Goal: Information Seeking & Learning: Learn about a topic

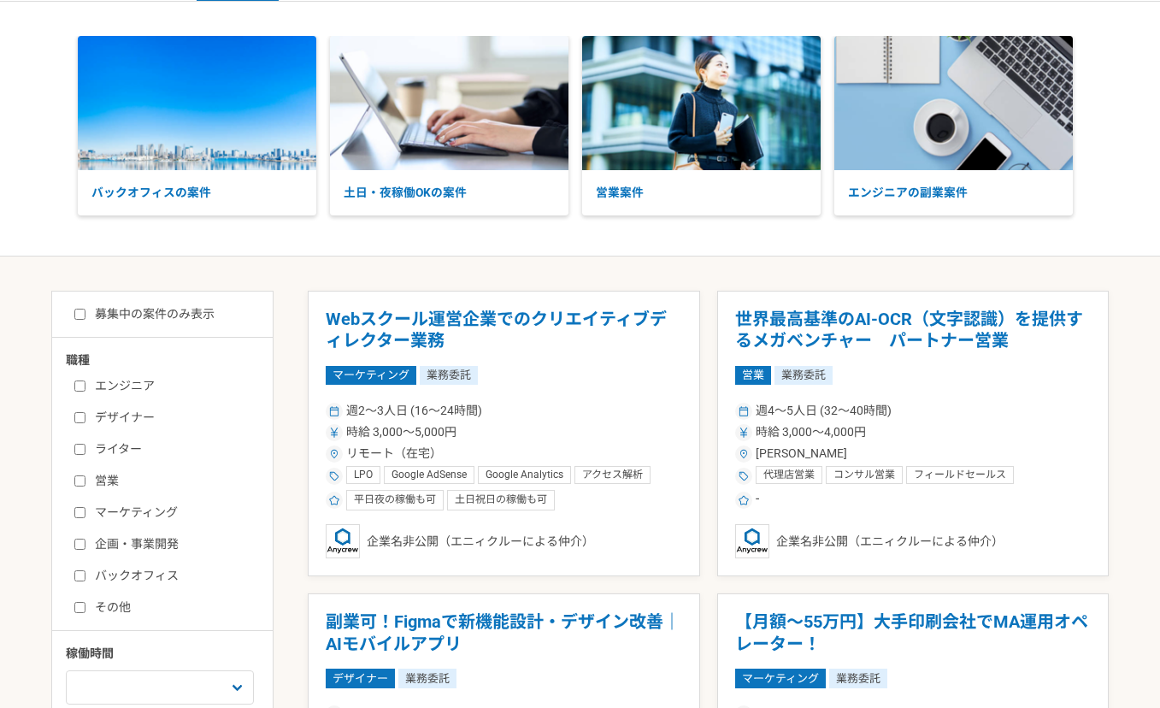
scroll to position [76, 0]
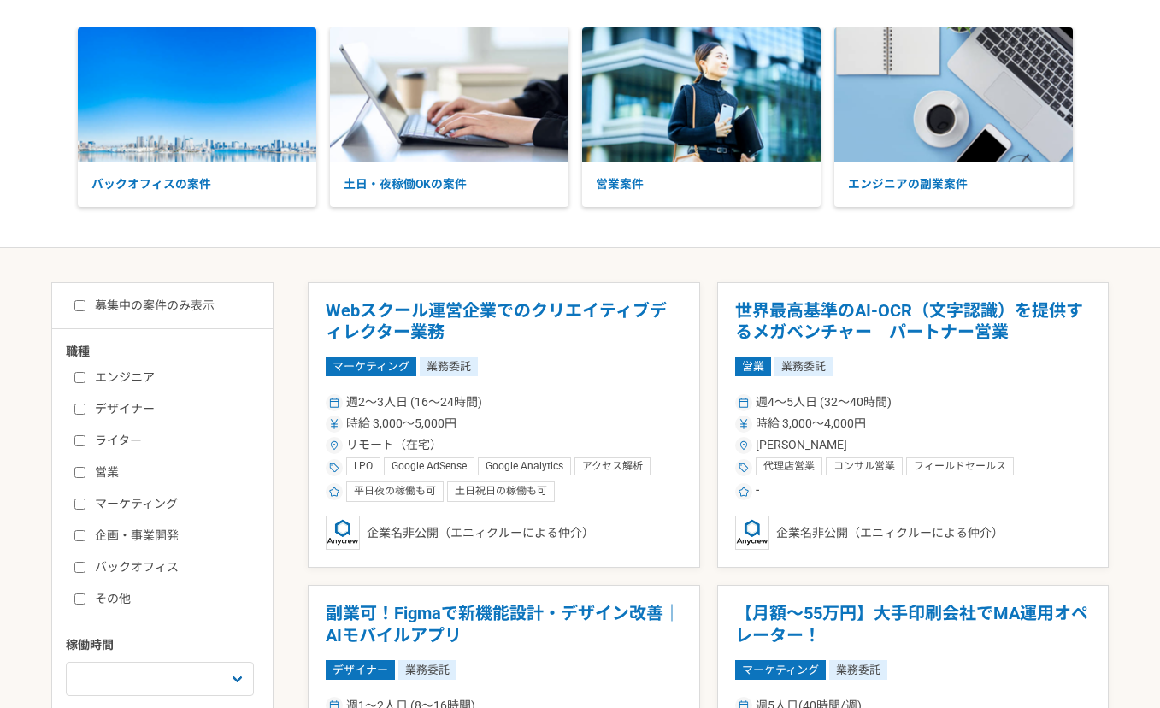
click at [177, 534] on label "企画・事業開発" at bounding box center [172, 536] width 197 height 18
click at [86, 534] on input "企画・事業開発" at bounding box center [79, 535] width 11 height 11
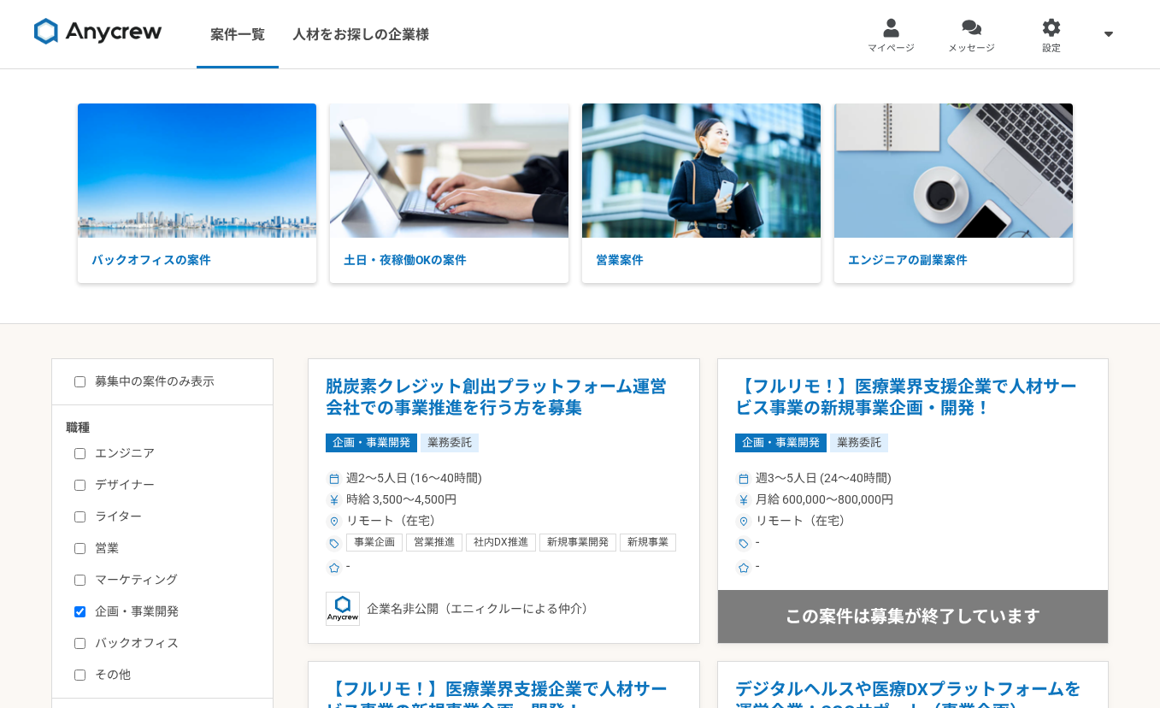
scroll to position [355, 0]
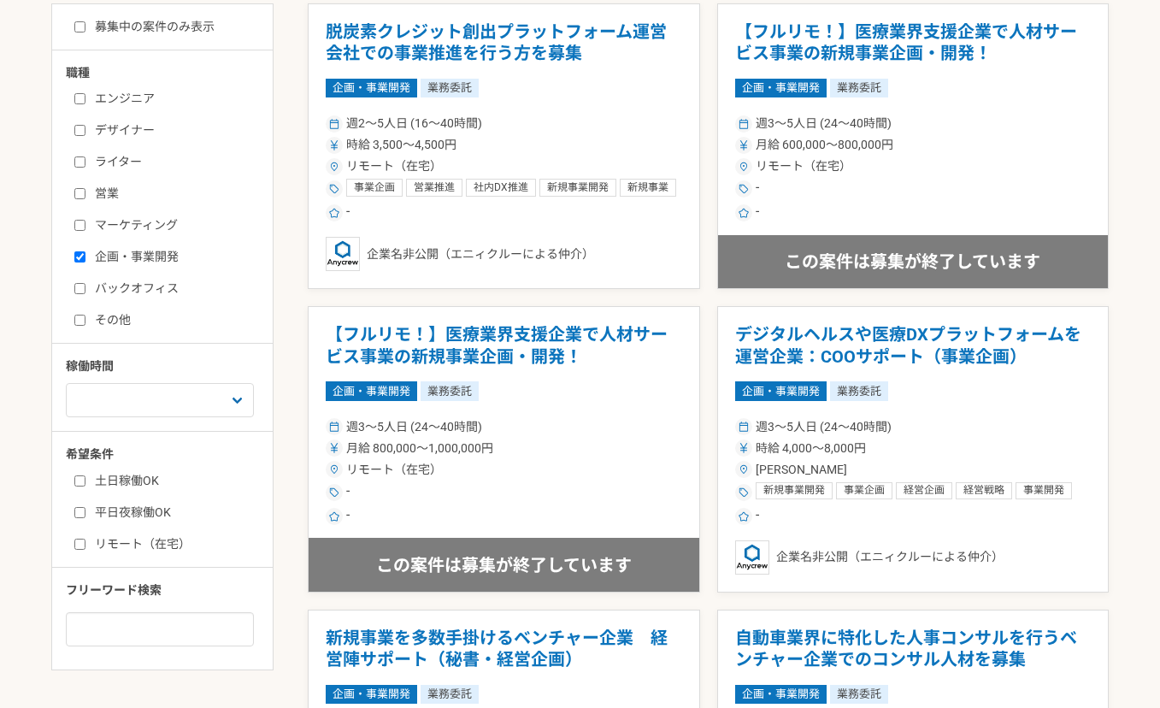
click at [84, 257] on input "企画・事業開発" at bounding box center [79, 256] width 11 height 11
checkbox input "false"
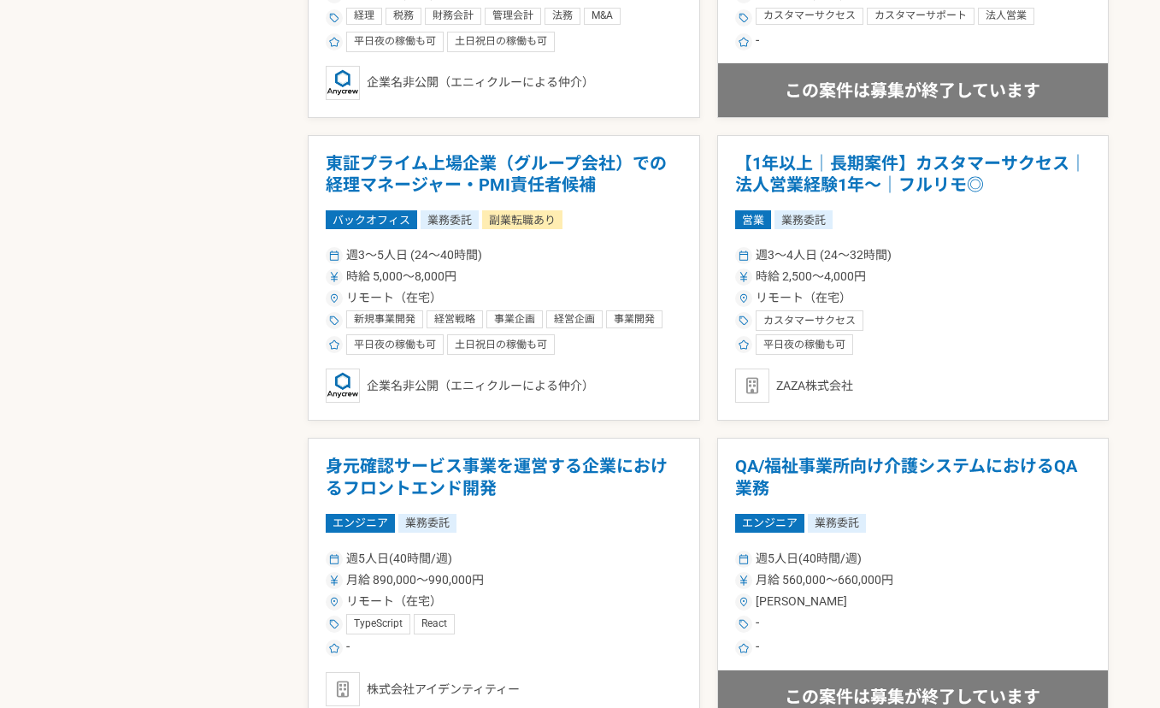
scroll to position [2858, 0]
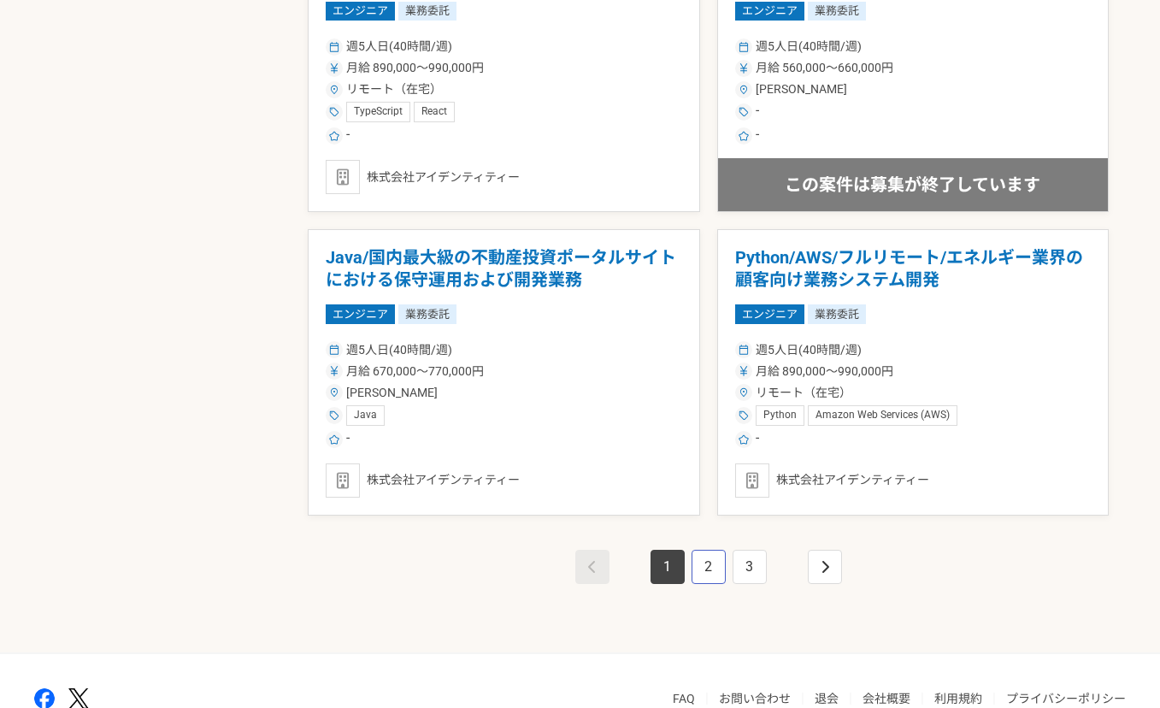
click at [717, 571] on link "2" at bounding box center [709, 567] width 34 height 34
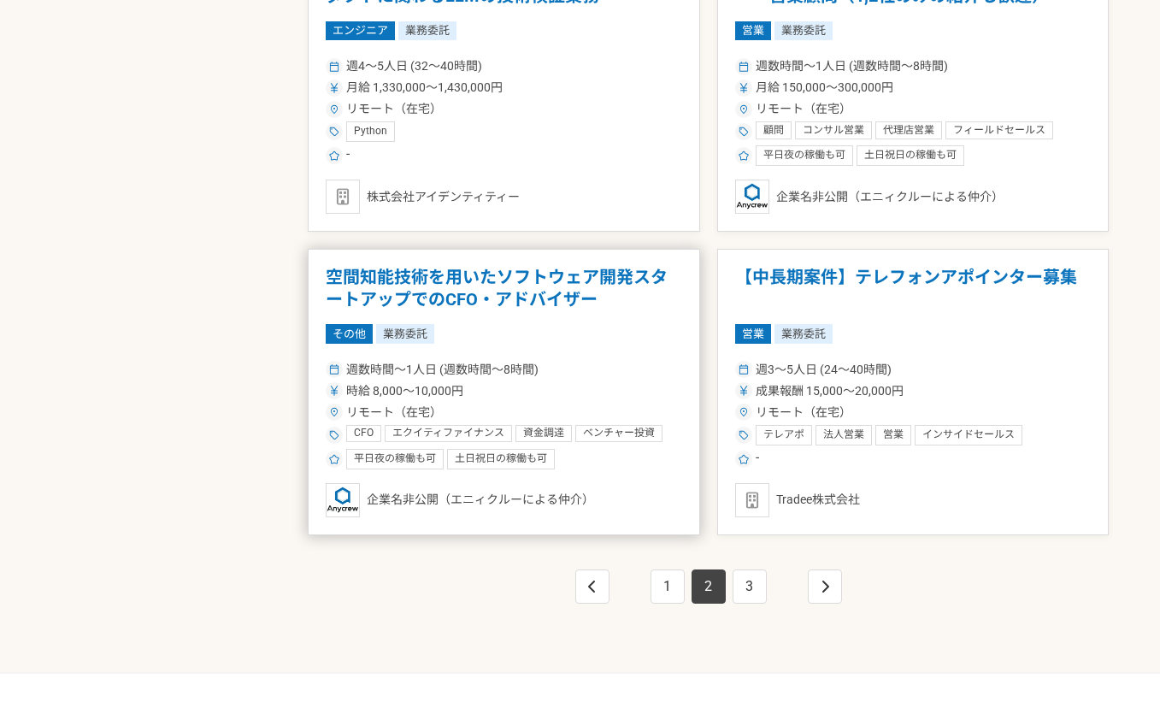
scroll to position [2880, 0]
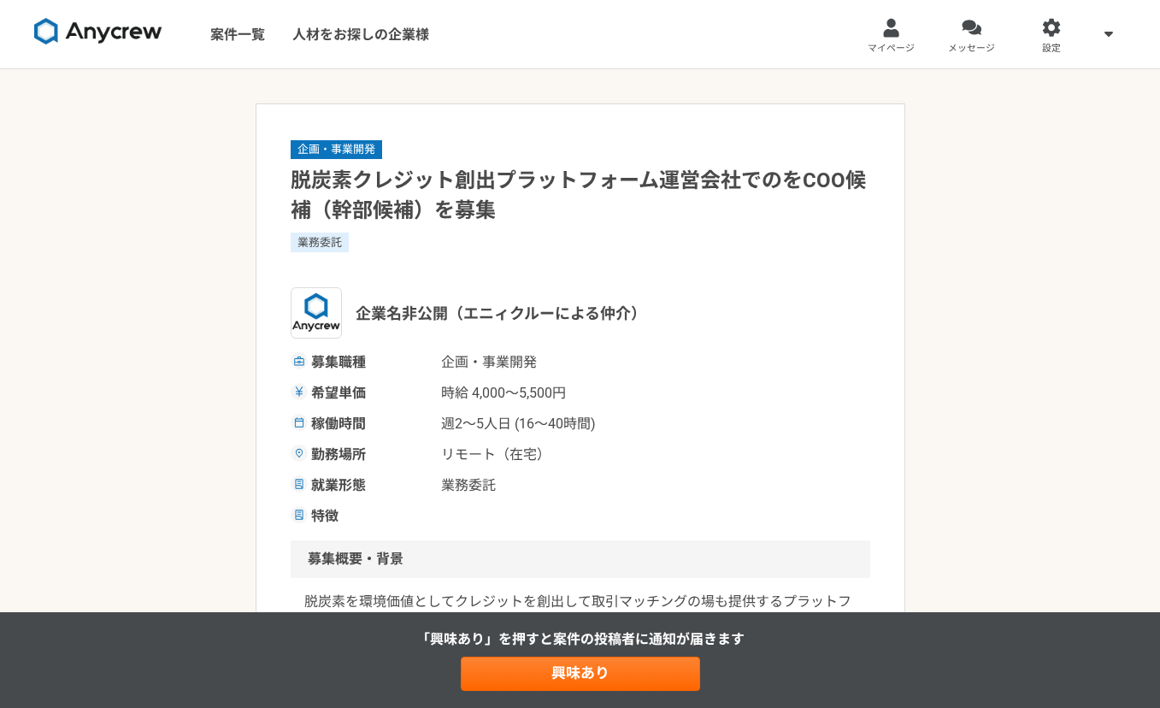
click at [728, 260] on div "業務委託" at bounding box center [581, 253] width 580 height 41
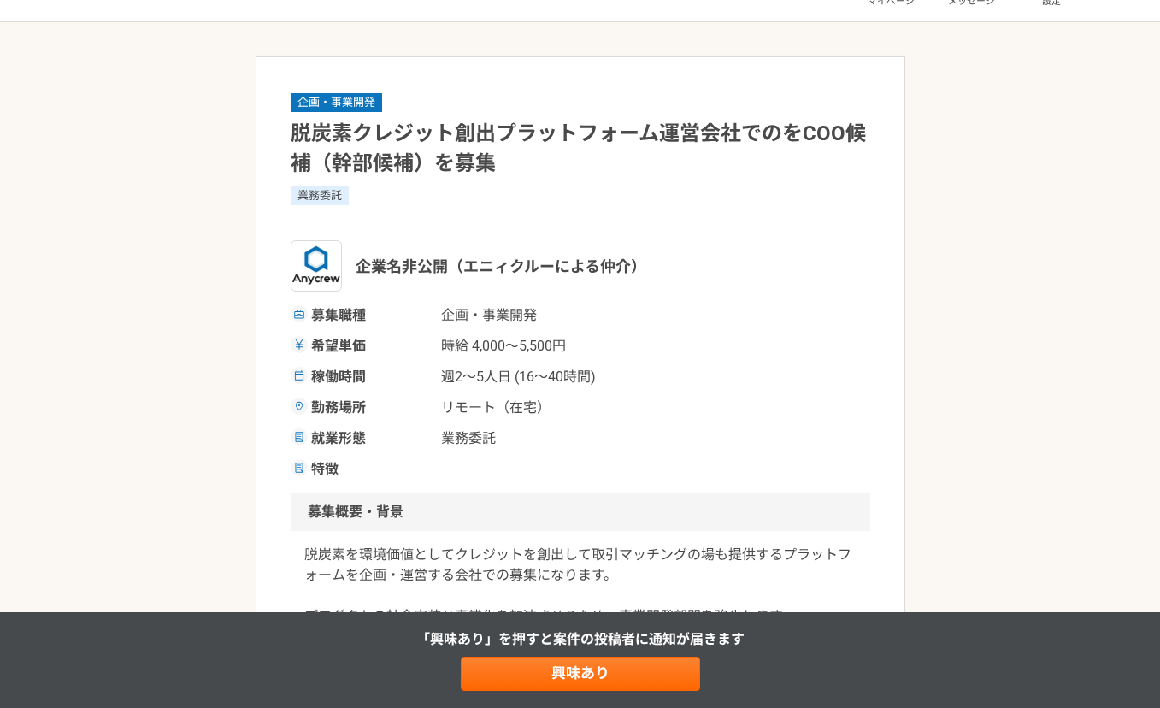
scroll to position [131, 0]
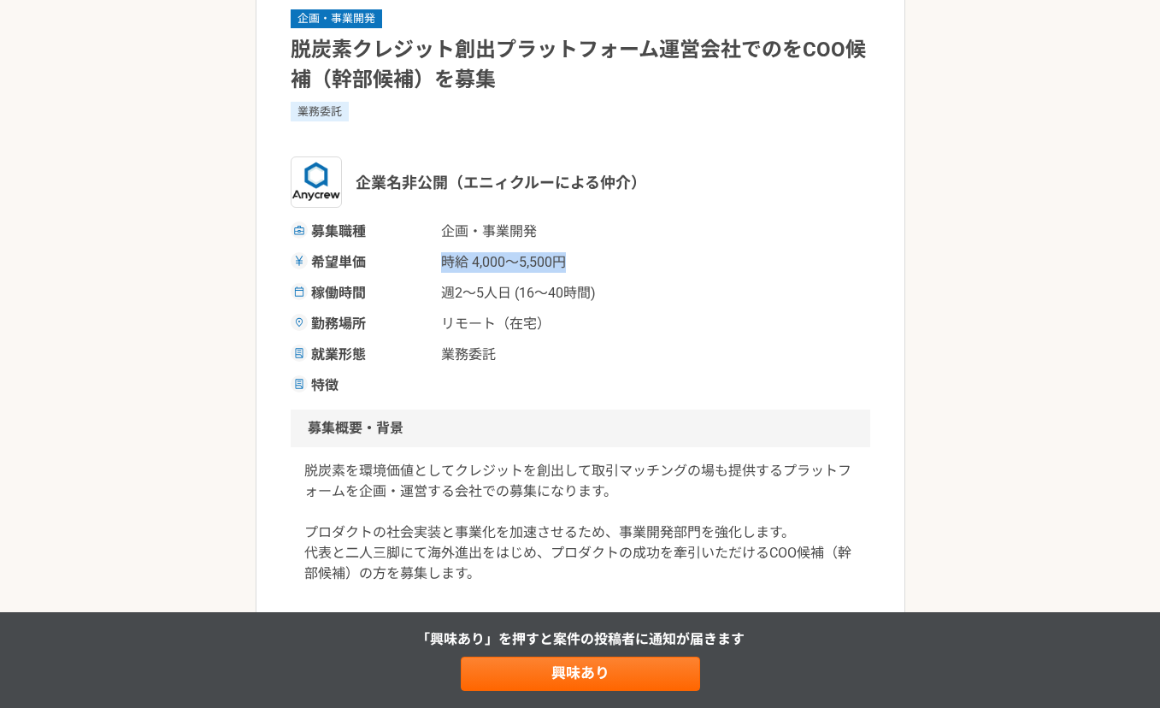
drag, startPoint x: 428, startPoint y: 273, endPoint x: 569, endPoint y: 266, distance: 141.3
click at [569, 266] on div "希望単価 時給 4,000〜5,500円" at bounding box center [581, 262] width 580 height 21
drag, startPoint x: 439, startPoint y: 292, endPoint x: 628, endPoint y: 294, distance: 189.0
click at [628, 294] on div "稼働時間 週2〜5人日 (16〜40時間)" at bounding box center [581, 293] width 580 height 21
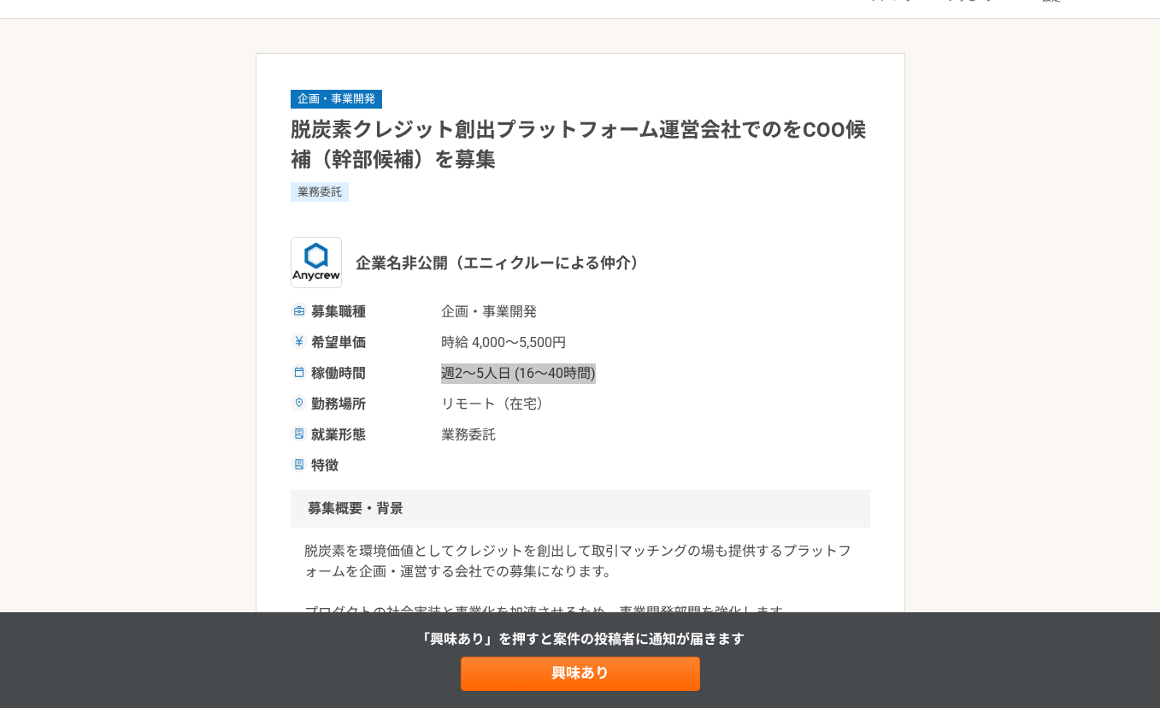
scroll to position [41, 0]
